Goal: Task Accomplishment & Management: Check status

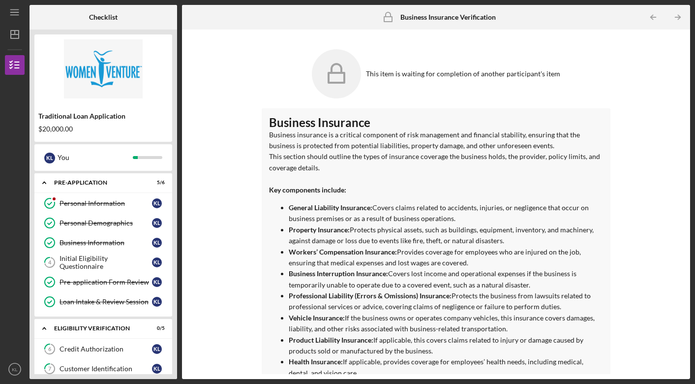
scroll to position [48, 0]
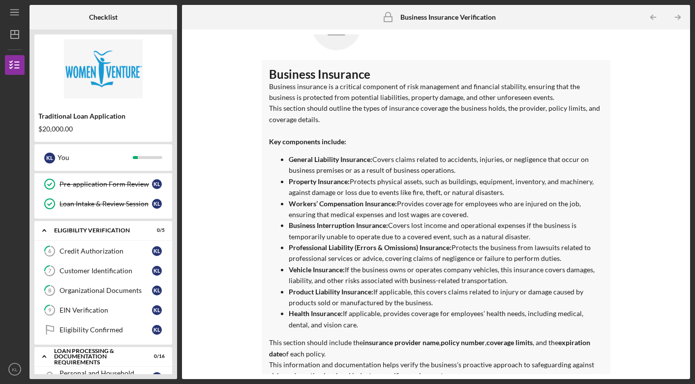
click at [98, 257] on link "6 Credit Authorization K L" at bounding box center [103, 251] width 128 height 20
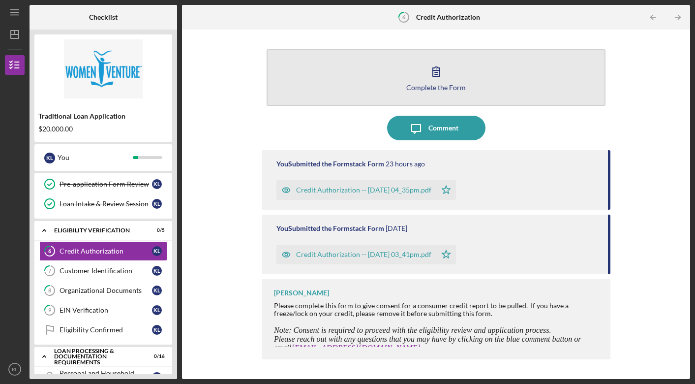
click at [435, 71] on icon "button" at bounding box center [436, 71] width 25 height 25
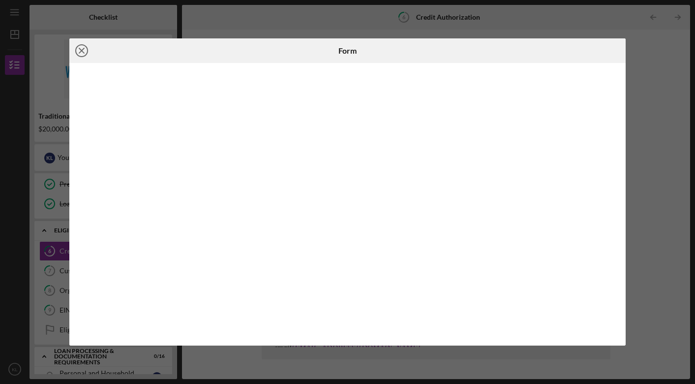
click at [82, 52] on icon "Icon/Close" at bounding box center [81, 50] width 25 height 25
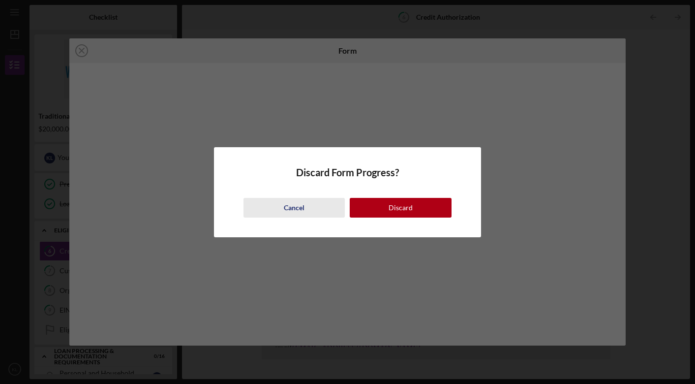
click at [296, 210] on div "Cancel" at bounding box center [294, 208] width 21 height 20
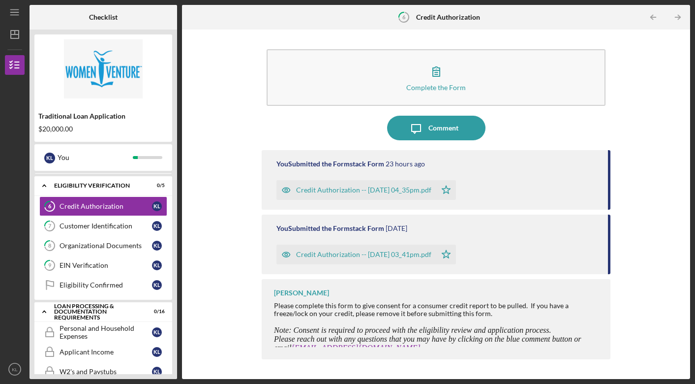
scroll to position [144, 0]
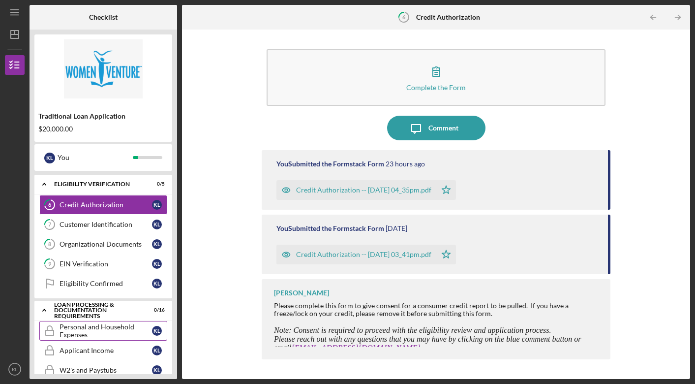
click at [94, 327] on div "Personal and Household Expenses" at bounding box center [106, 331] width 93 height 16
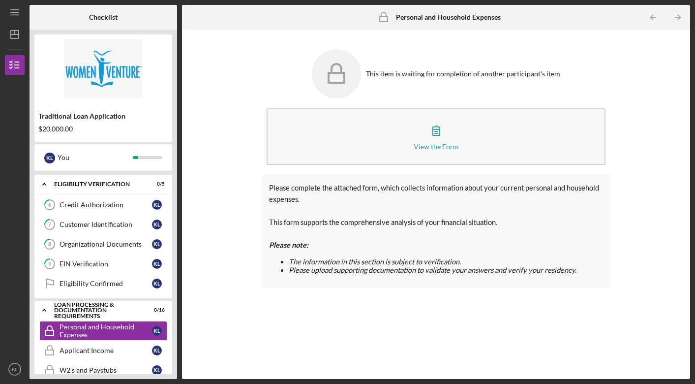
click at [215, 320] on div "This item is waiting for completion of another participant's item View the Form…" at bounding box center [436, 204] width 499 height 340
